Goal: Task Accomplishment & Management: Complete application form

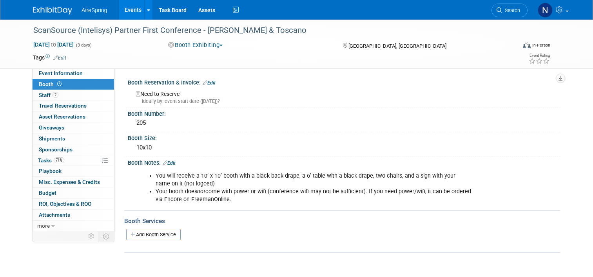
drag, startPoint x: 0, startPoint y: 0, endPoint x: 127, endPoint y: 13, distance: 127.2
click at [122, 3] on link "Events" at bounding box center [133, 10] width 29 height 20
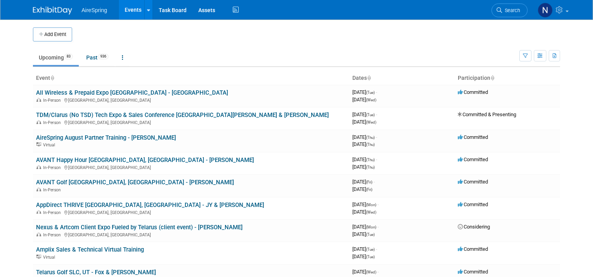
click at [42, 36] on button "Add Event" at bounding box center [52, 34] width 39 height 14
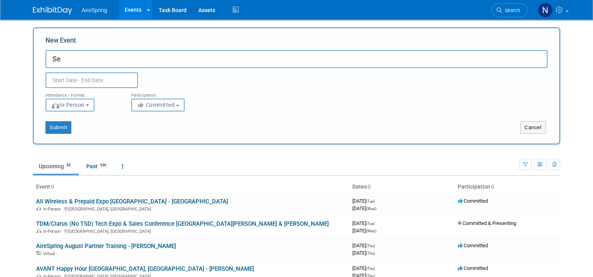
type input "S"
type input "AireSpring Sept Boot [PERSON_NAME]"
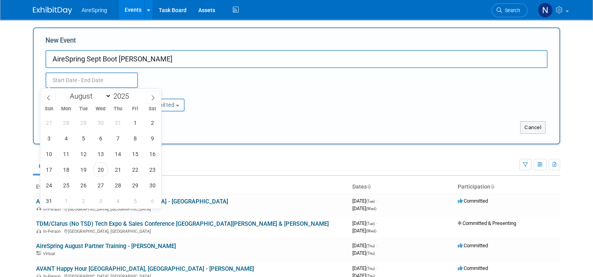
click at [110, 76] on input "text" at bounding box center [91, 80] width 92 height 16
click at [152, 96] on icon at bounding box center [153, 97] width 3 height 5
select select "8"
click at [119, 155] on span "18" at bounding box center [117, 154] width 15 height 15
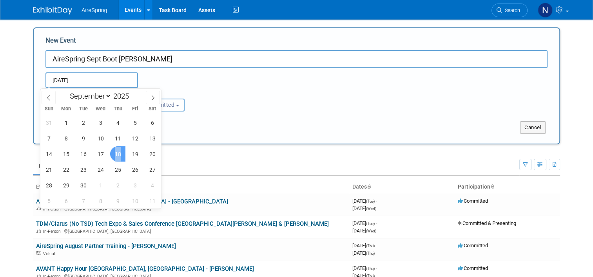
type input "[DATE] to [DATE]"
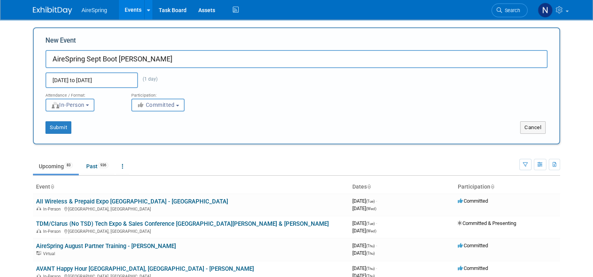
click at [65, 108] on span "In-Person" at bounding box center [68, 105] width 34 height 6
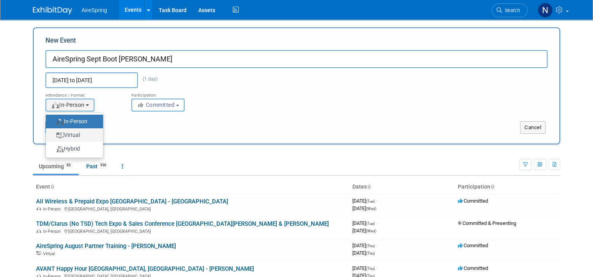
click at [74, 135] on label "Virtual" at bounding box center [72, 135] width 45 height 11
click at [53, 135] on input "Virtual" at bounding box center [50, 135] width 5 height 5
select select "2"
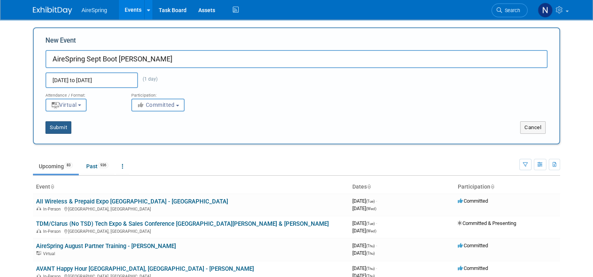
click at [55, 122] on button "Submit" at bounding box center [58, 127] width 26 height 13
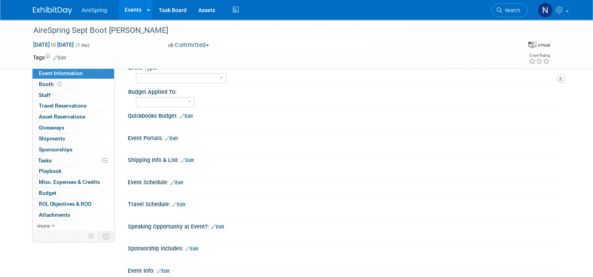
scroll to position [78, 0]
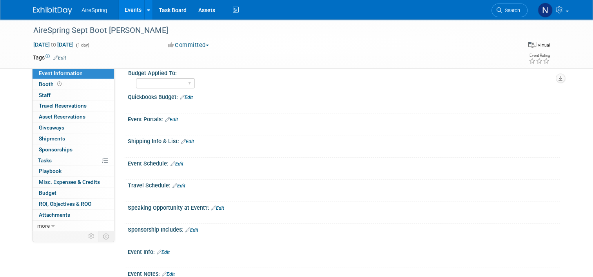
click at [170, 117] on link "Edit" at bounding box center [171, 119] width 13 height 5
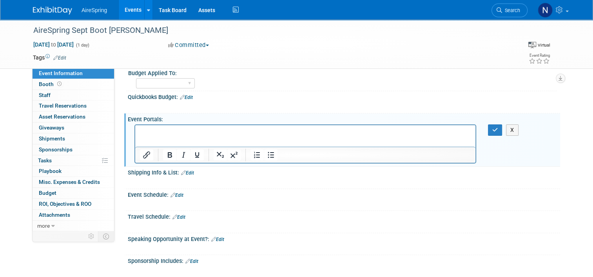
scroll to position [0, 0]
click at [377, 131] on p "https://attendee.gotowebinar.com/register/5334809976713936469?source=AgentStar" at bounding box center [305, 133] width 331 height 8
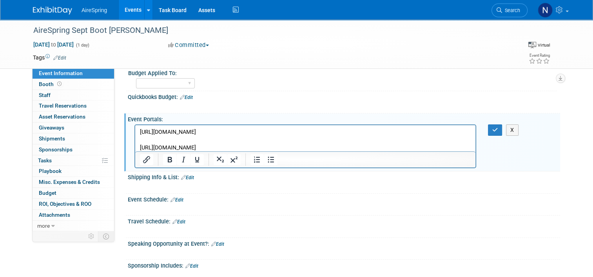
click at [388, 149] on p "https://attendee.gotowebinar.com/register/5334809976713936469?source=SocialMedia" at bounding box center [305, 148] width 331 height 8
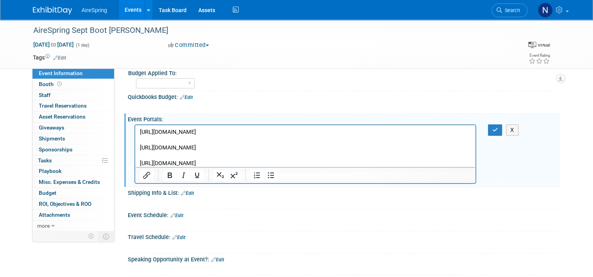
click at [355, 160] on p "https://attendee.gotowebinar.com/register/5334809976713936469?source=BEKA" at bounding box center [305, 164] width 331 height 8
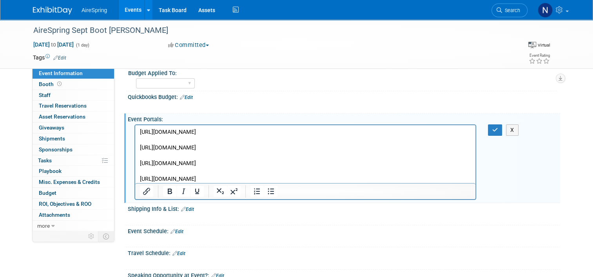
click at [363, 179] on p "https://attendee.gotowebinar.com/register/5334809976713936469?source=iAgent" at bounding box center [305, 180] width 331 height 8
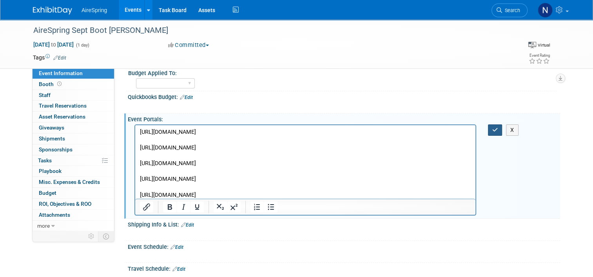
click at [502, 131] on button "button" at bounding box center [495, 130] width 14 height 11
